Goal: Information Seeking & Learning: Check status

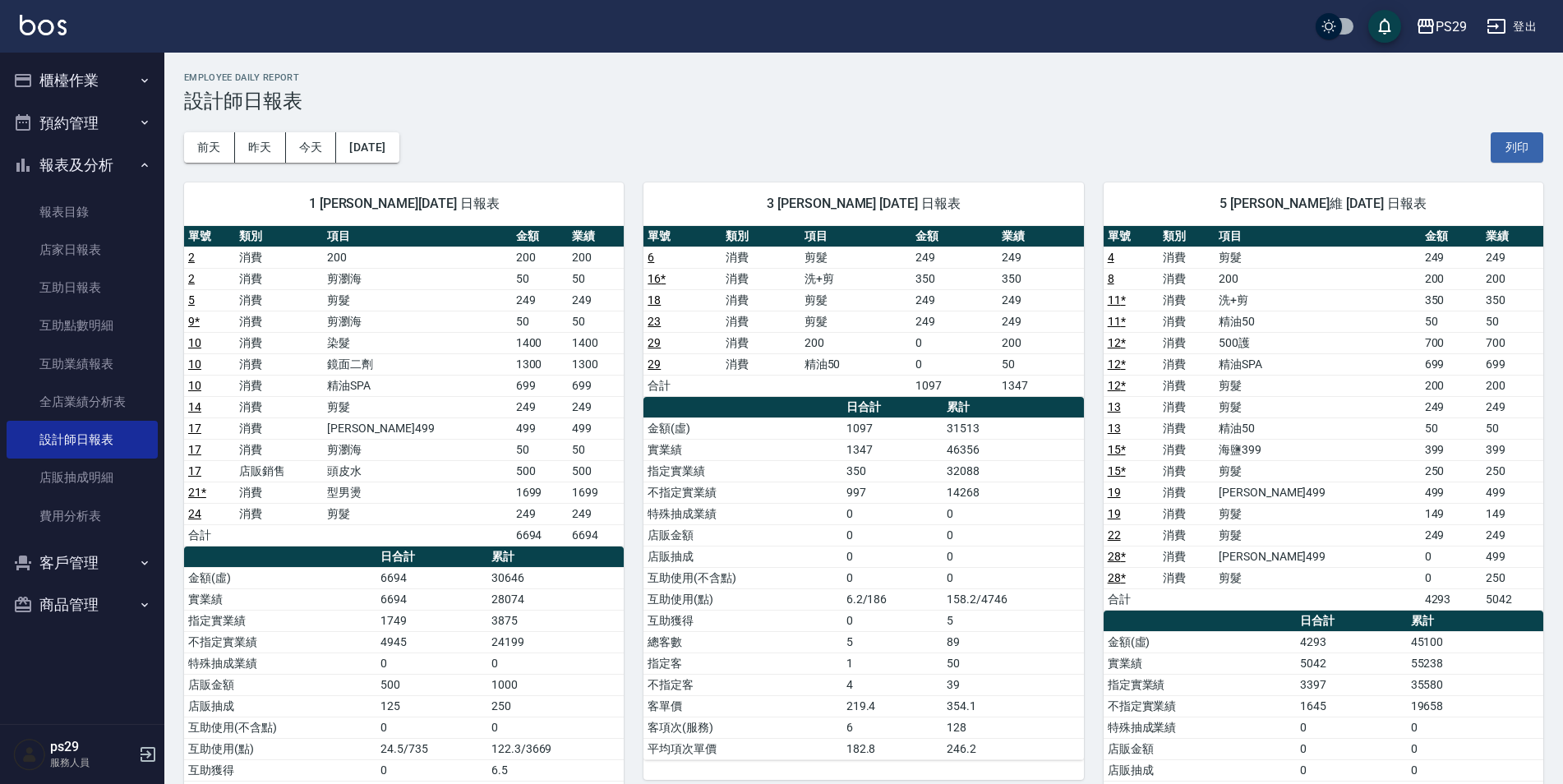
scroll to position [46, 0]
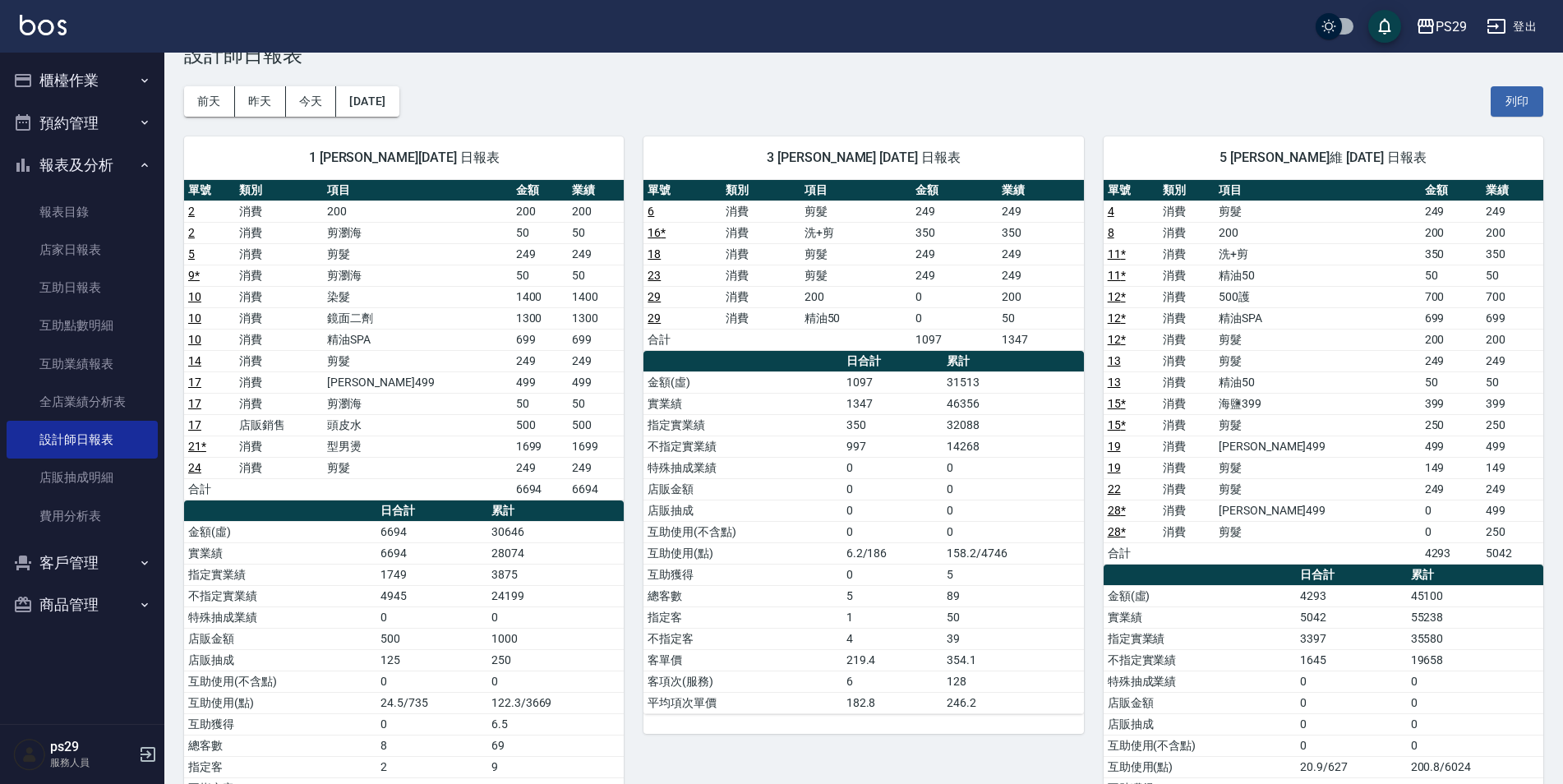
click at [39, 25] on img at bounding box center [43, 25] width 46 height 20
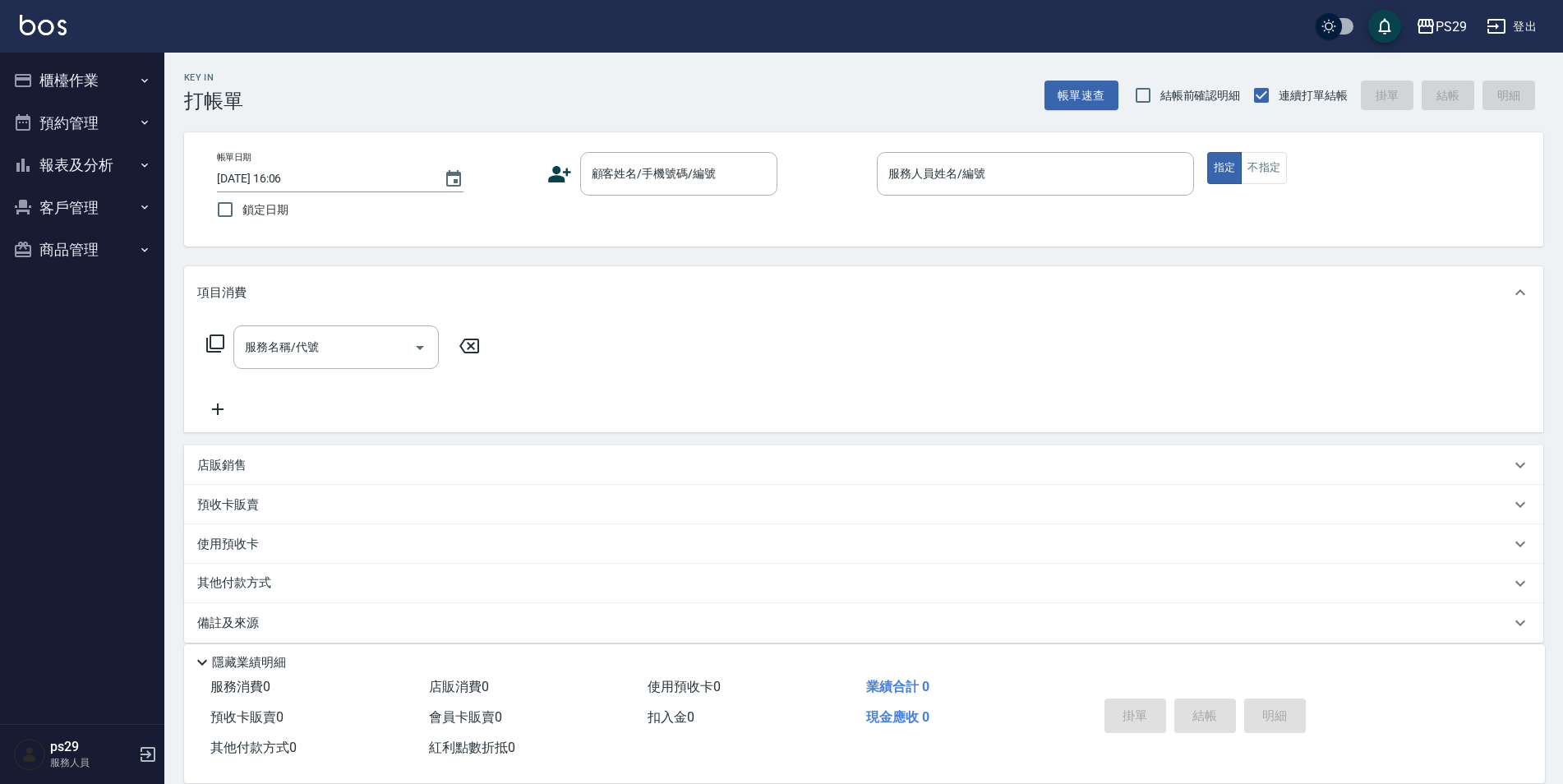
drag, startPoint x: 0, startPoint y: 71, endPoint x: 13, endPoint y: 51, distance: 23.9
click at [2, 64] on nav "櫃檯作業 打帳單 帳單列表 現金收支登錄 高階收支登錄 材料自購登錄 每日結帳 排班表 現場電腦打卡 預約管理 預約管理 單日預約紀錄 單週預約紀錄 報表及分…" at bounding box center [82, 388] width 164 height 671
click at [40, 24] on img at bounding box center [43, 25] width 46 height 20
click at [32, 42] on div "PS29 登出" at bounding box center [782, 26] width 1563 height 53
click at [33, 39] on div "PS29 登出" at bounding box center [782, 26] width 1563 height 53
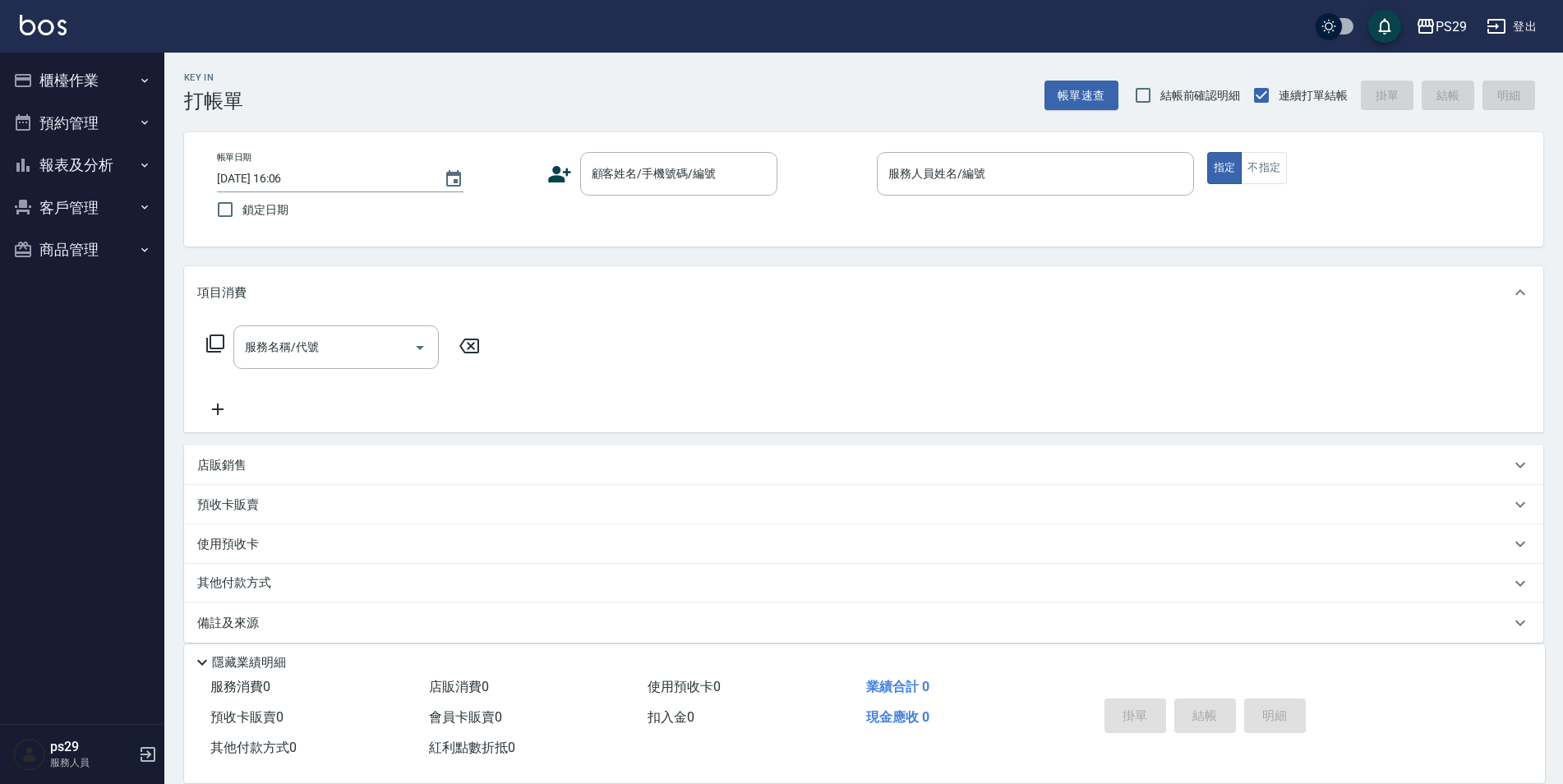
click at [73, 34] on div "PS29 登出" at bounding box center [782, 26] width 1563 height 53
click at [47, 18] on img at bounding box center [43, 25] width 46 height 20
click at [48, 21] on img at bounding box center [43, 25] width 46 height 20
click at [94, 198] on button "客戶管理" at bounding box center [82, 208] width 151 height 43
click at [116, 171] on button "報表及分析" at bounding box center [82, 165] width 151 height 43
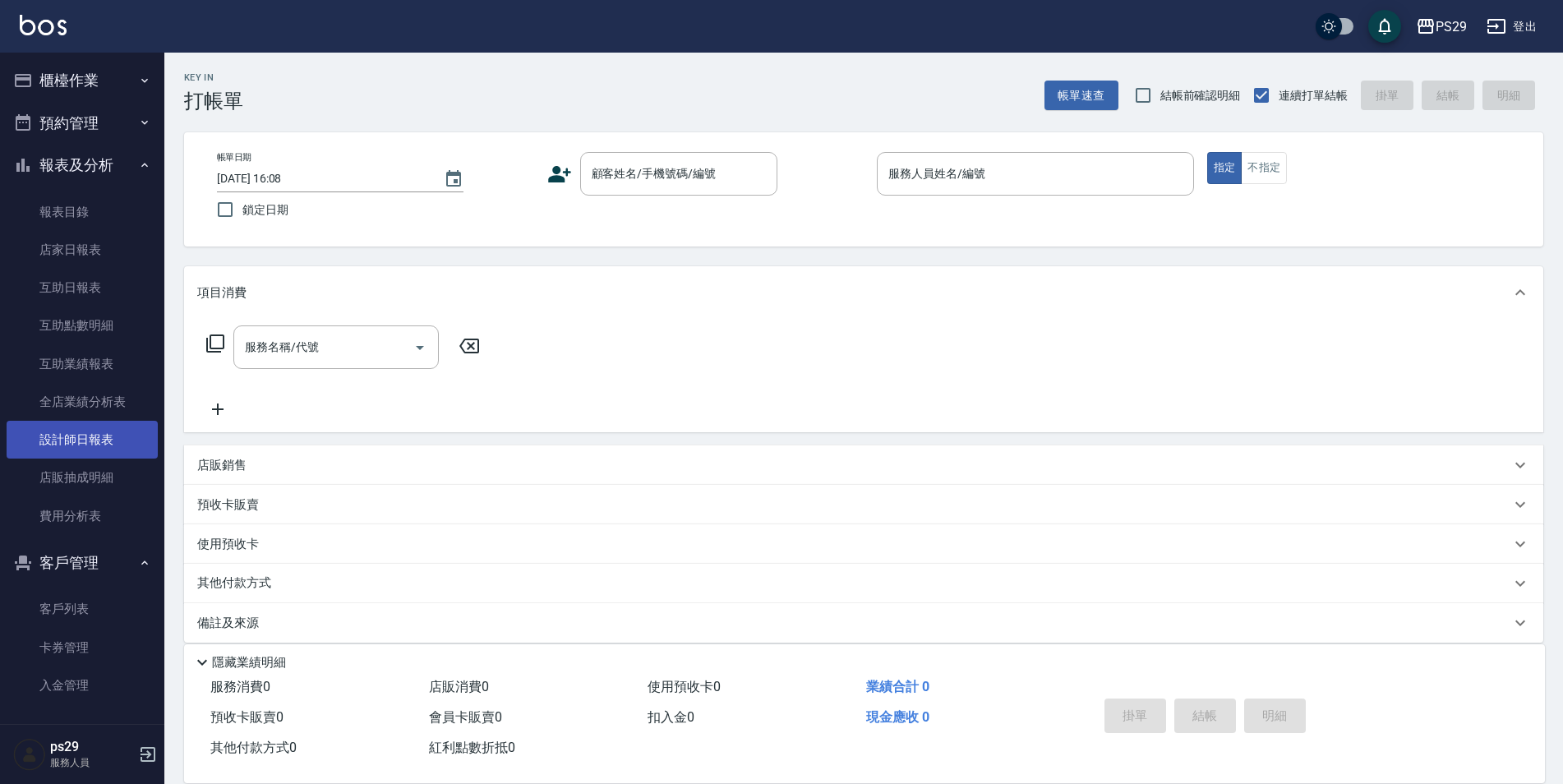
click at [81, 435] on link "設計師日報表" at bounding box center [82, 439] width 151 height 38
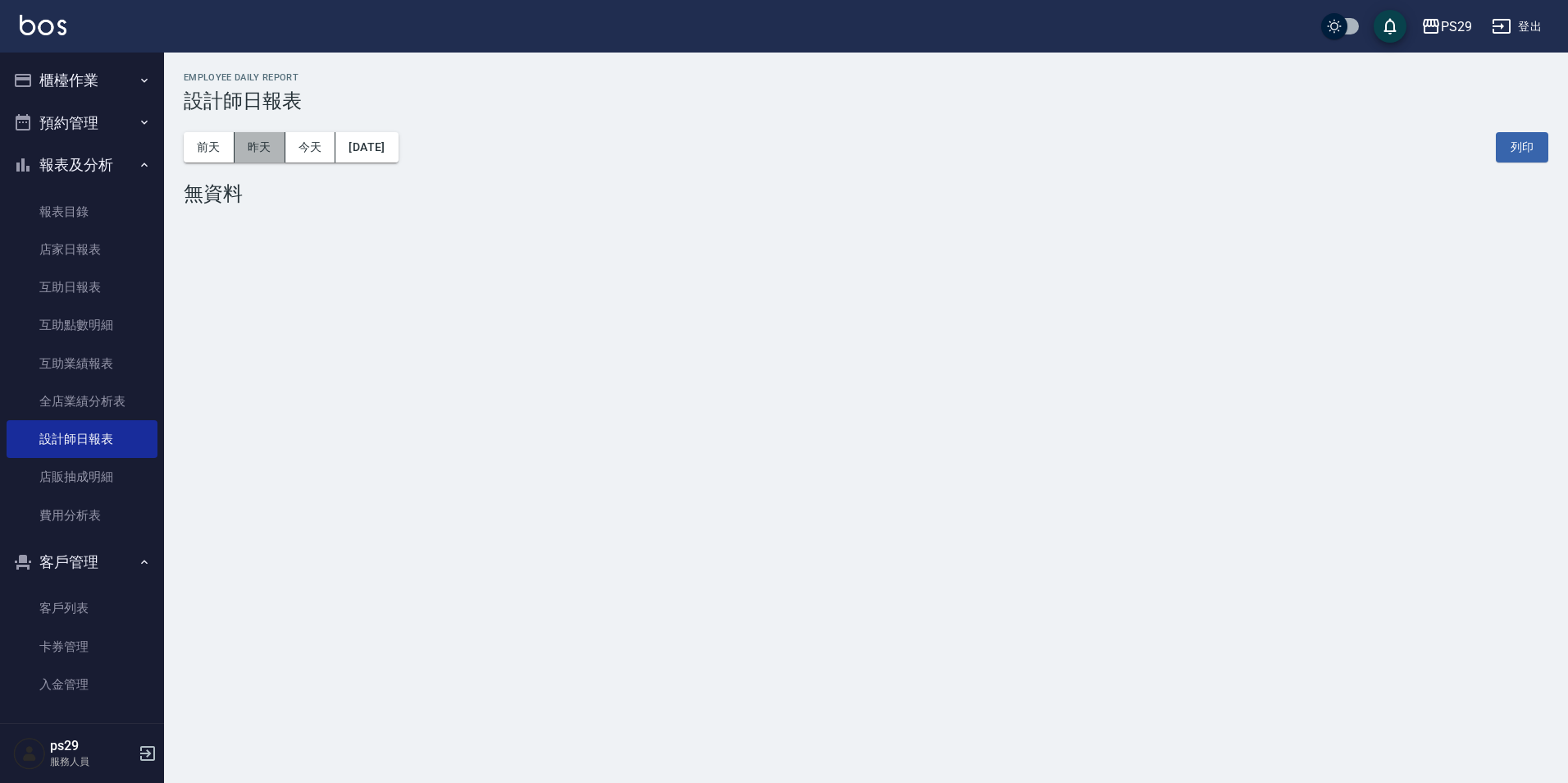
click at [249, 158] on button "昨天" at bounding box center [259, 147] width 51 height 31
